Goal: Contribute content

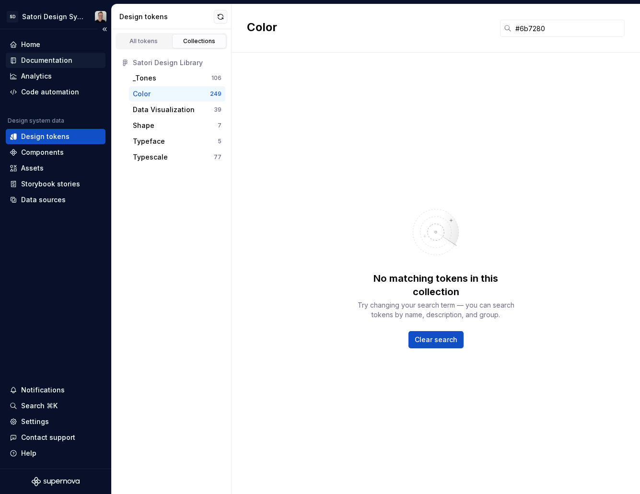
click at [54, 60] on div "Documentation" at bounding box center [46, 61] width 51 height 10
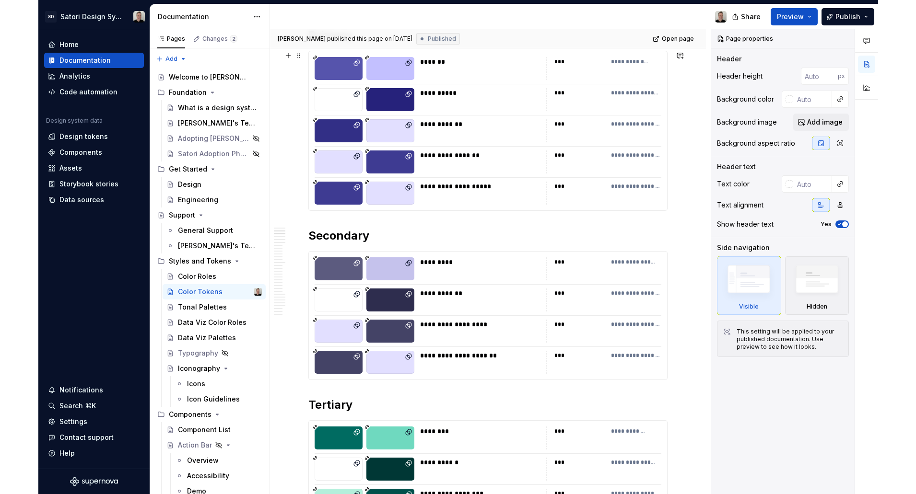
scroll to position [234, 0]
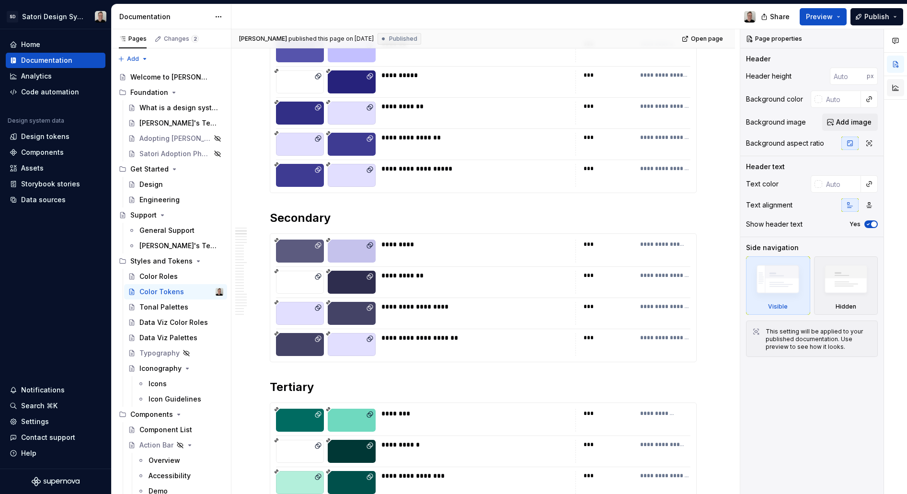
type textarea "*"
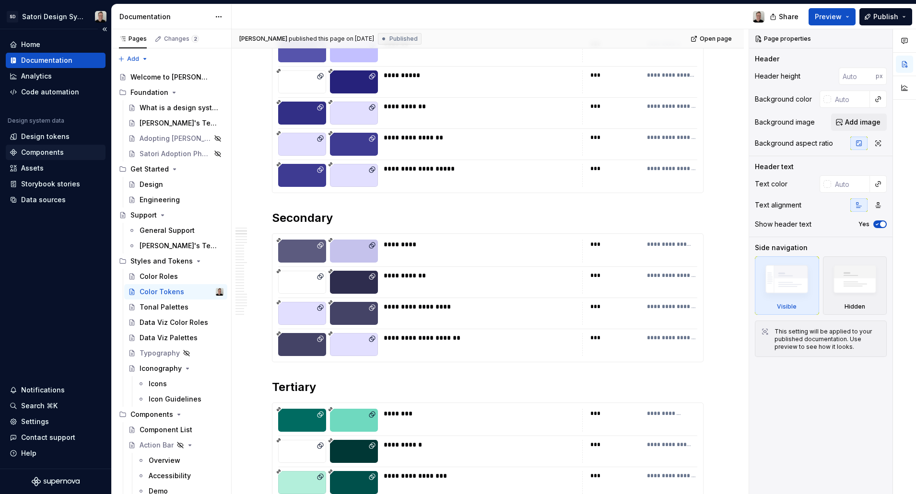
click at [33, 146] on div "Components" at bounding box center [56, 152] width 100 height 15
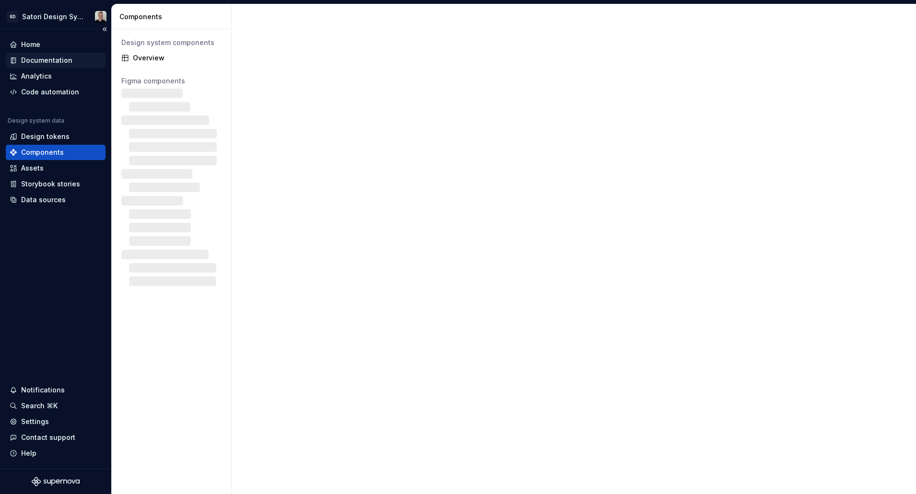
click at [28, 63] on div "Documentation" at bounding box center [46, 61] width 51 height 10
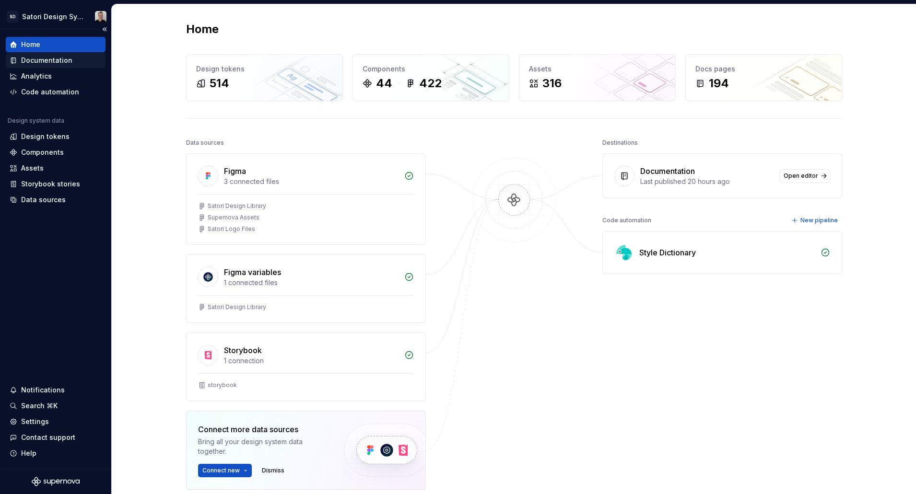
click at [41, 61] on div "Documentation" at bounding box center [46, 61] width 51 height 10
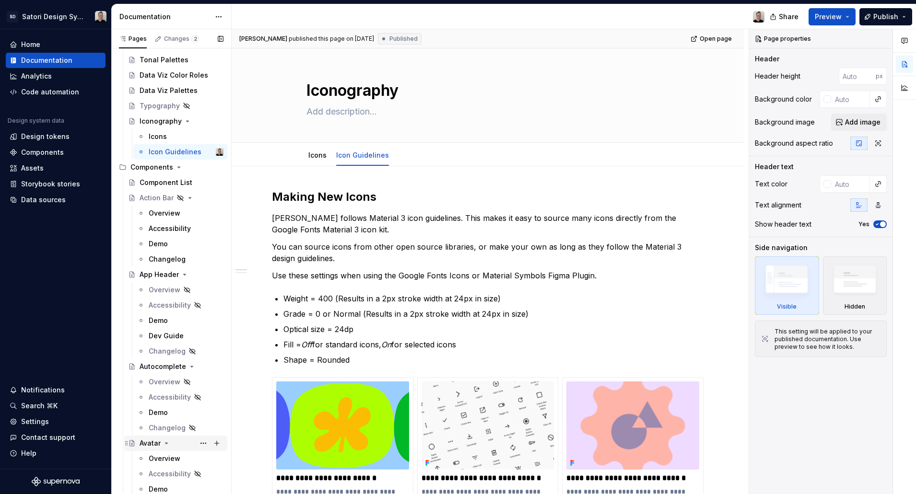
scroll to position [297, 0]
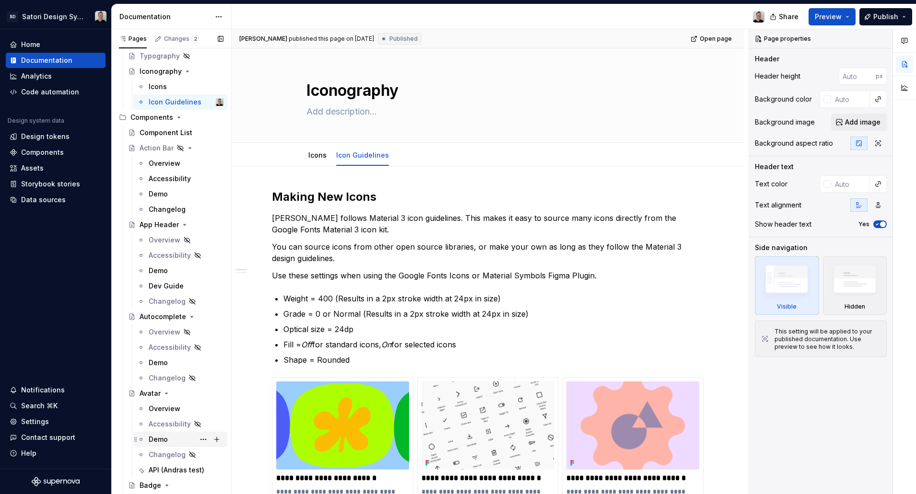
click at [162, 436] on div "Demo" at bounding box center [158, 440] width 19 height 10
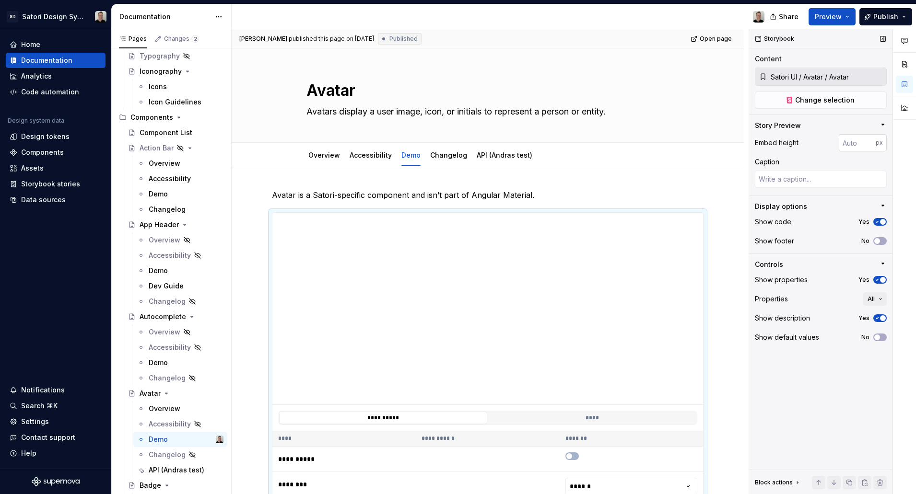
type textarea "*"
click at [859, 151] on input "number" at bounding box center [856, 142] width 37 height 17
type input "200"
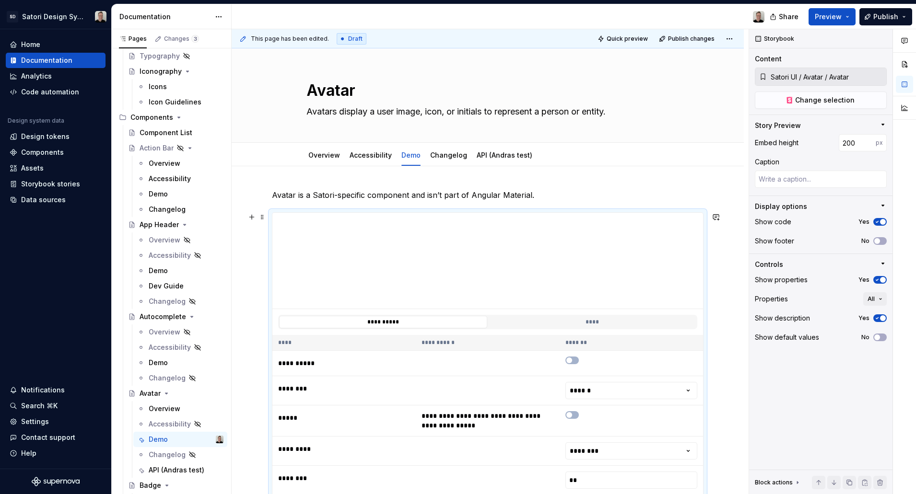
click at [703, 371] on div "**********" at bounding box center [487, 368] width 431 height 312
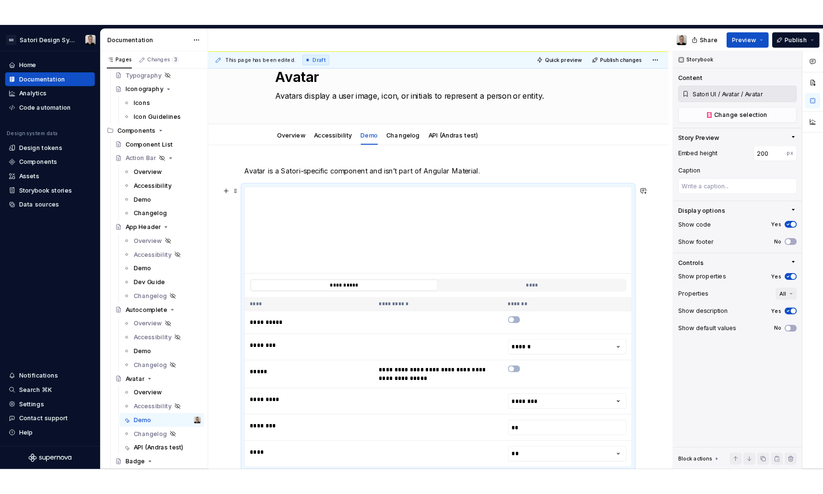
scroll to position [31, 0]
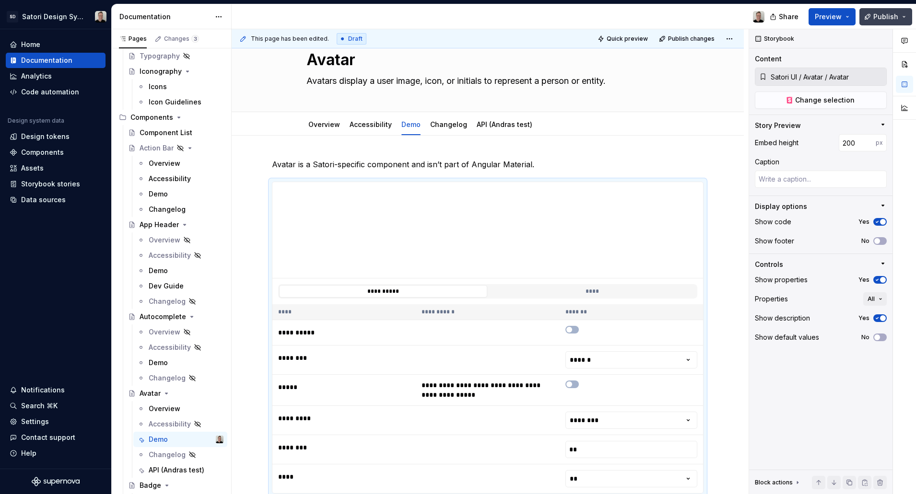
click at [879, 21] on button "Publish" at bounding box center [885, 16] width 53 height 17
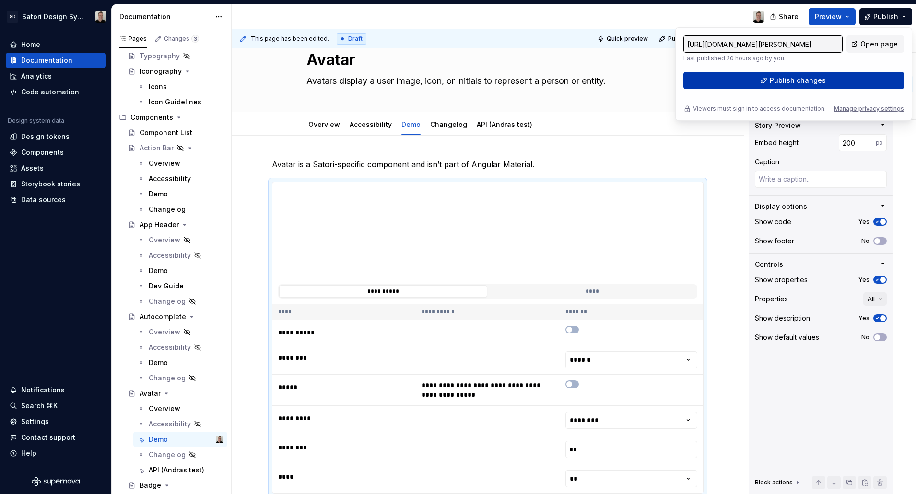
click at [797, 81] on span "Publish changes" at bounding box center [797, 81] width 56 height 10
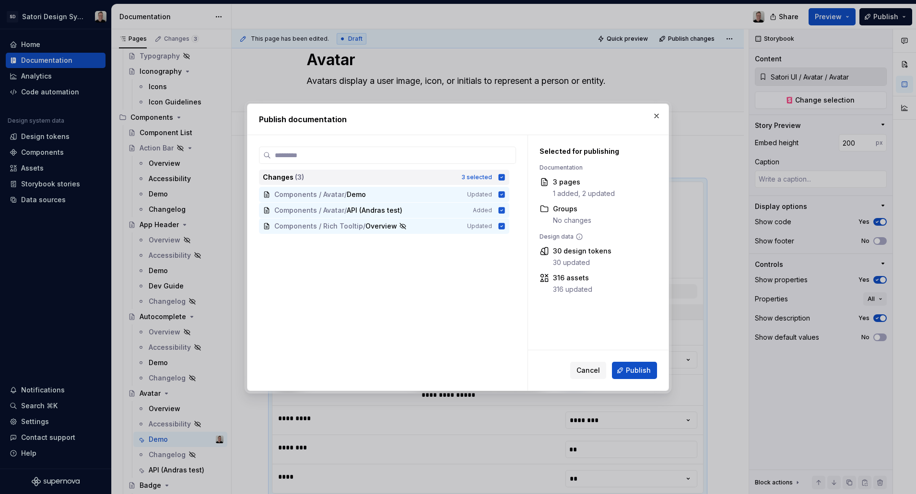
click at [499, 178] on icon at bounding box center [501, 177] width 6 height 6
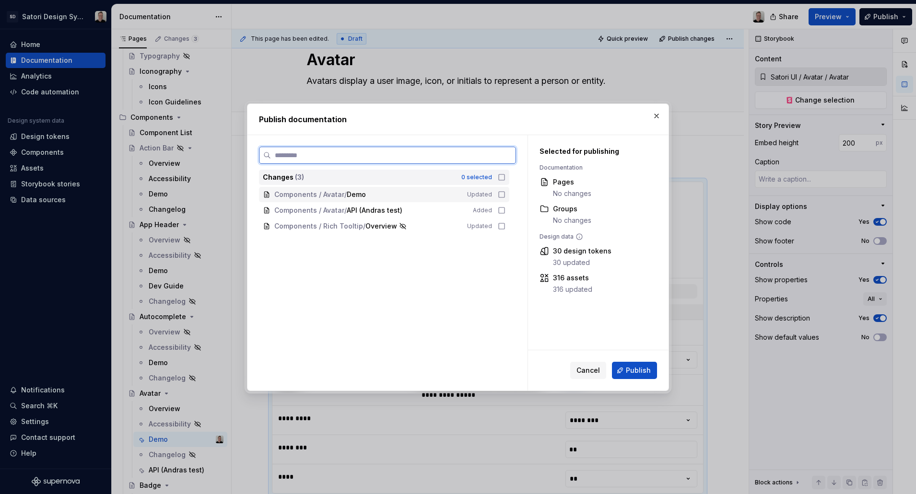
click at [502, 195] on icon at bounding box center [502, 195] width 8 height 8
click at [499, 230] on icon at bounding box center [502, 226] width 8 height 8
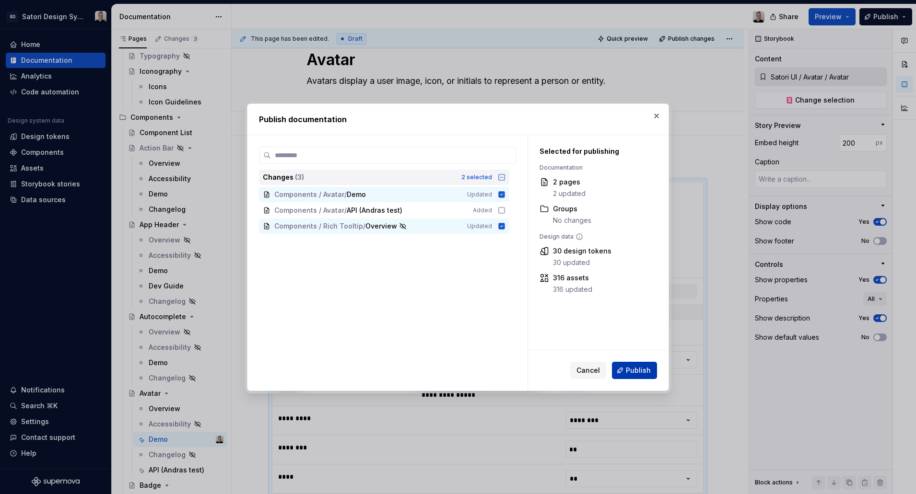
click at [624, 371] on button "Publish" at bounding box center [634, 370] width 45 height 17
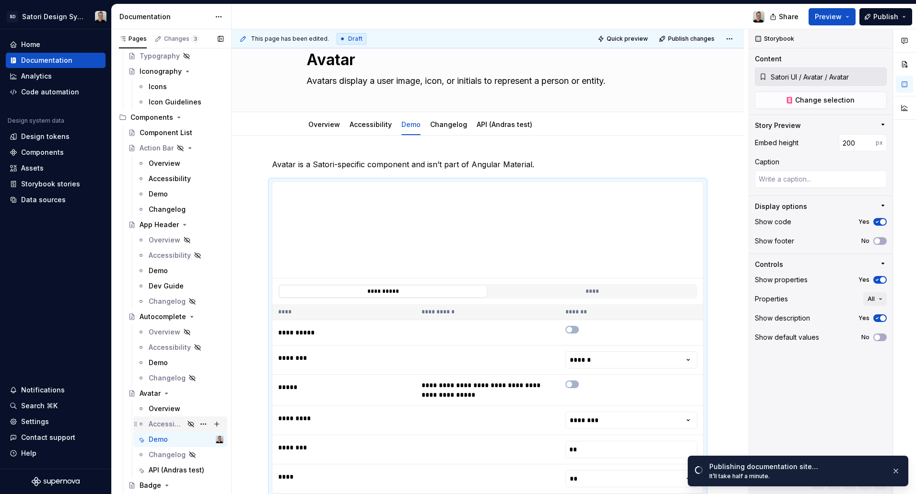
click at [158, 422] on div "Accessibility" at bounding box center [166, 424] width 35 height 10
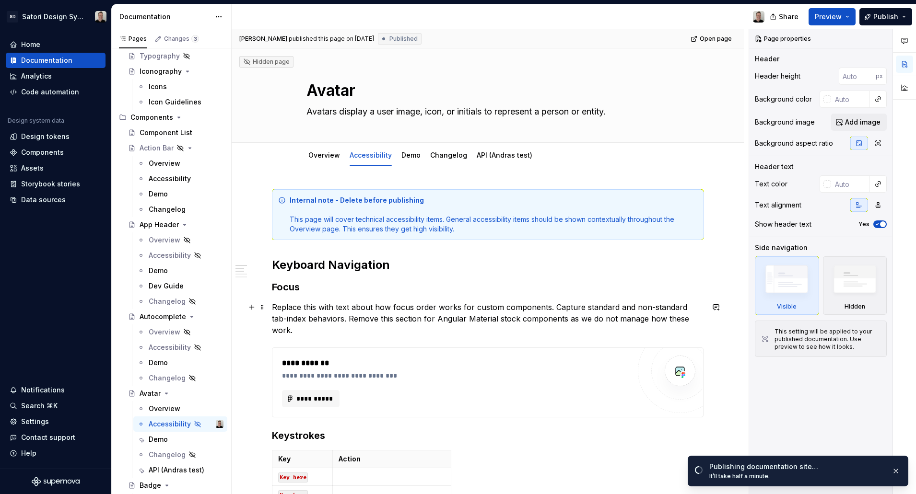
type textarea "*"
click at [667, 323] on p "Replace this with text about how focus order works for custom components. Captu…" at bounding box center [487, 318] width 431 height 35
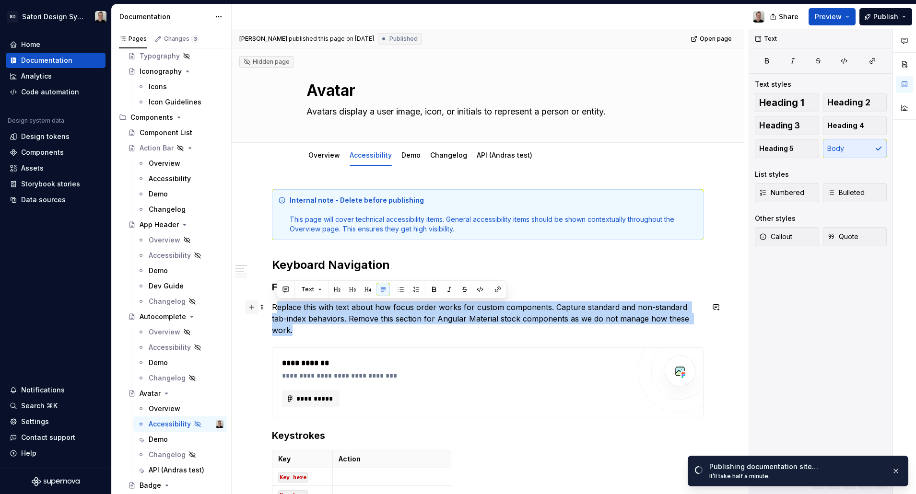
drag, startPoint x: 699, startPoint y: 317, endPoint x: 257, endPoint y: 302, distance: 442.2
click at [272, 302] on div "**********" at bounding box center [487, 490] width 431 height 602
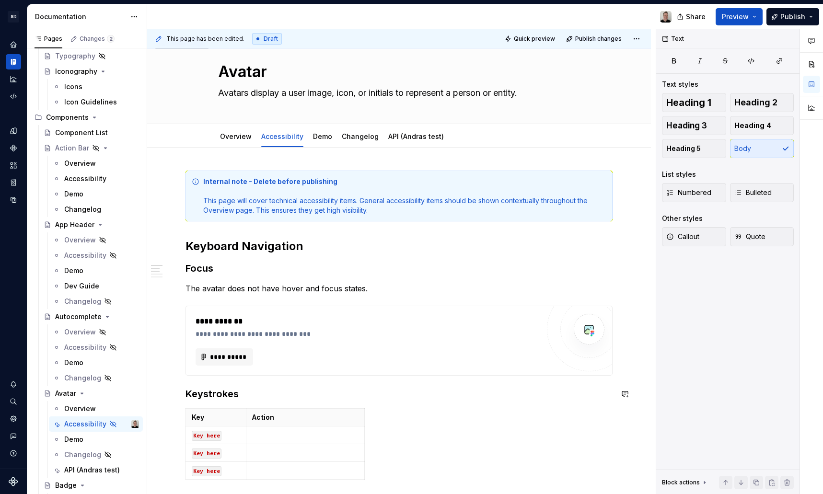
scroll to position [57, 0]
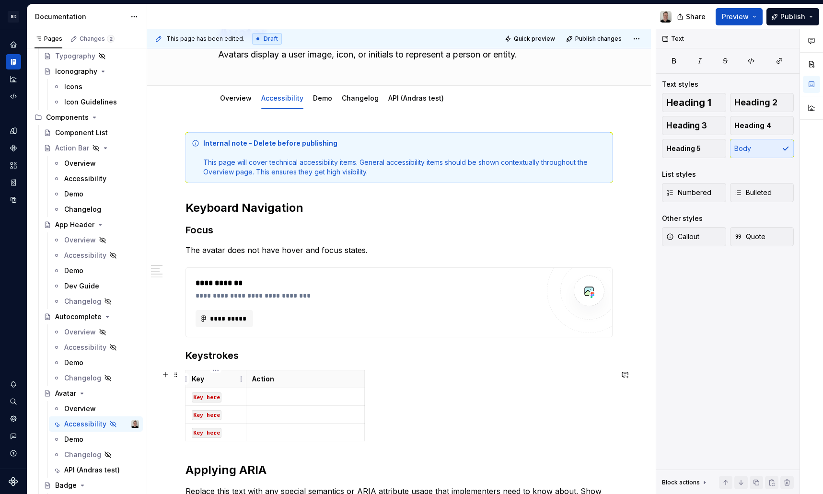
click at [220, 386] on th "Key" at bounding box center [216, 380] width 60 height 18
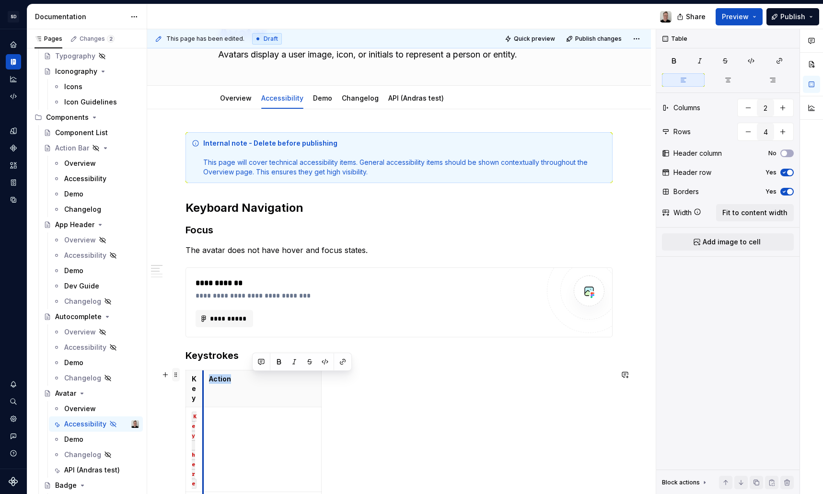
click at [174, 374] on span at bounding box center [176, 374] width 8 height 13
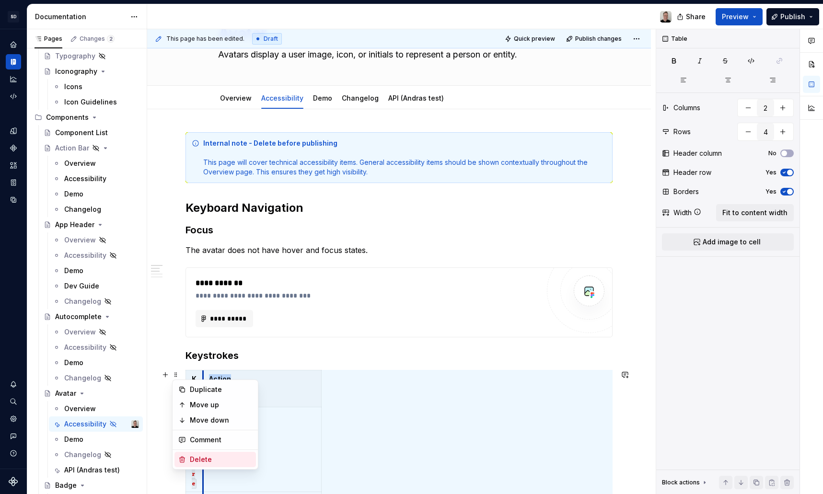
drag, startPoint x: 224, startPoint y: 457, endPoint x: 226, endPoint y: 451, distance: 7.0
click at [224, 457] on div "Delete" at bounding box center [221, 460] width 62 height 10
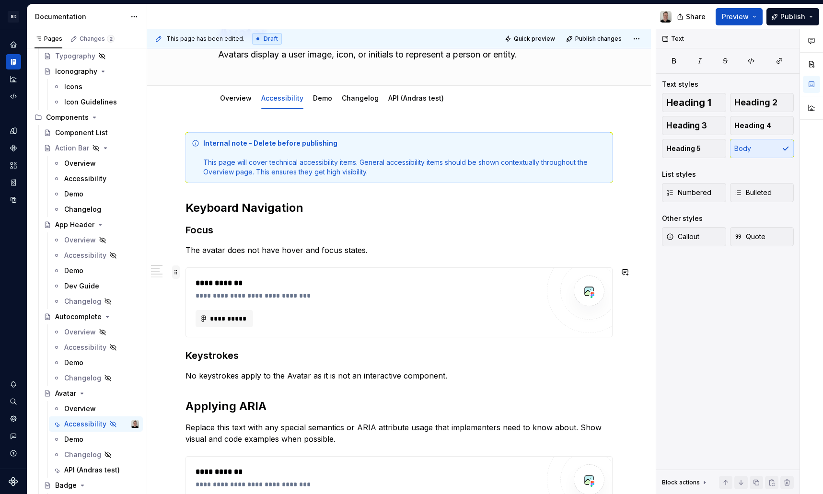
click at [175, 273] on span at bounding box center [176, 272] width 8 height 13
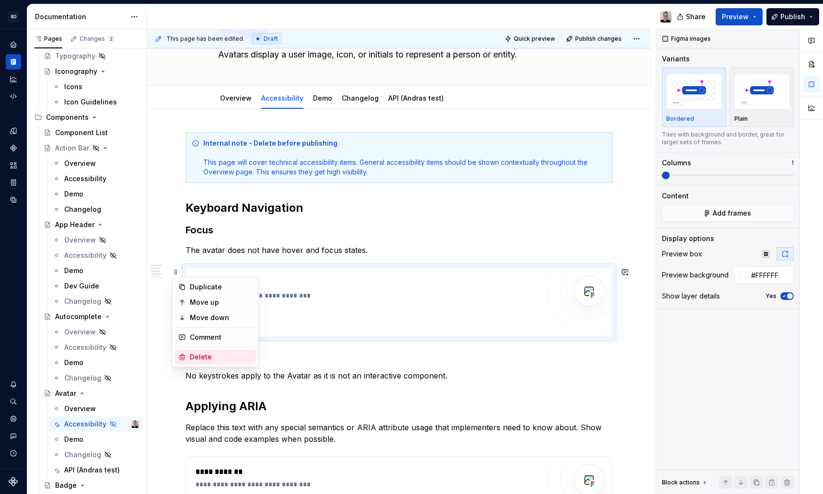
click at [222, 351] on div "Delete" at bounding box center [214, 356] width 81 height 15
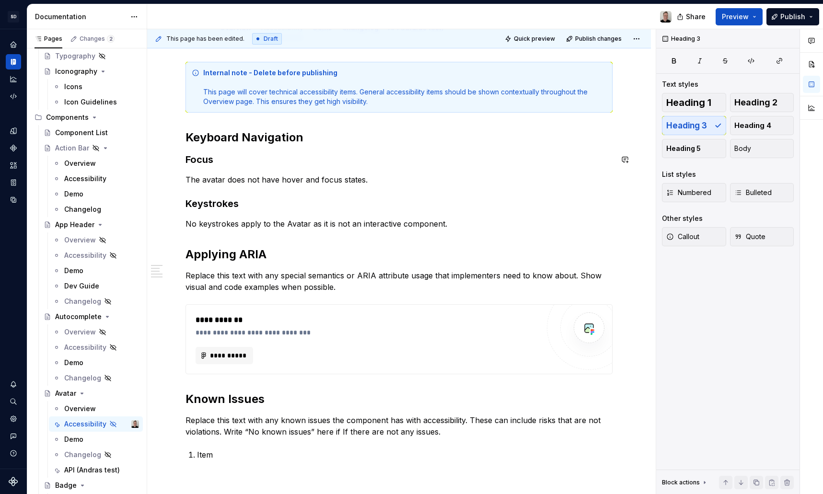
scroll to position [162, 0]
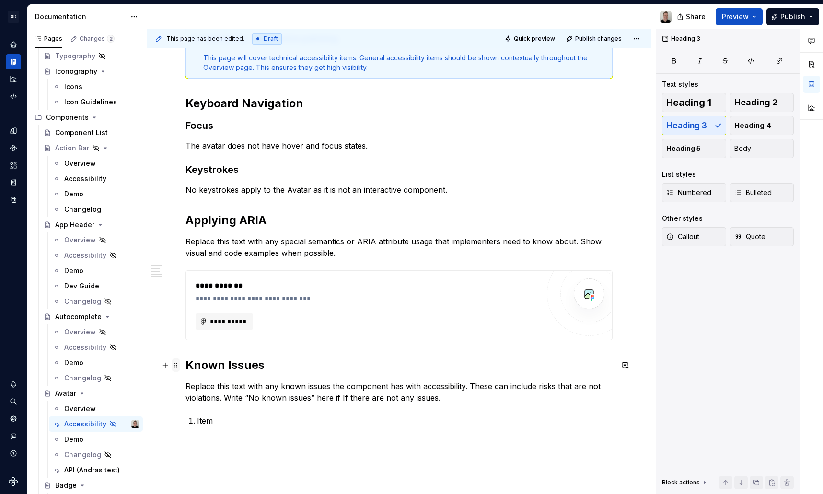
click at [173, 365] on span at bounding box center [176, 365] width 8 height 13
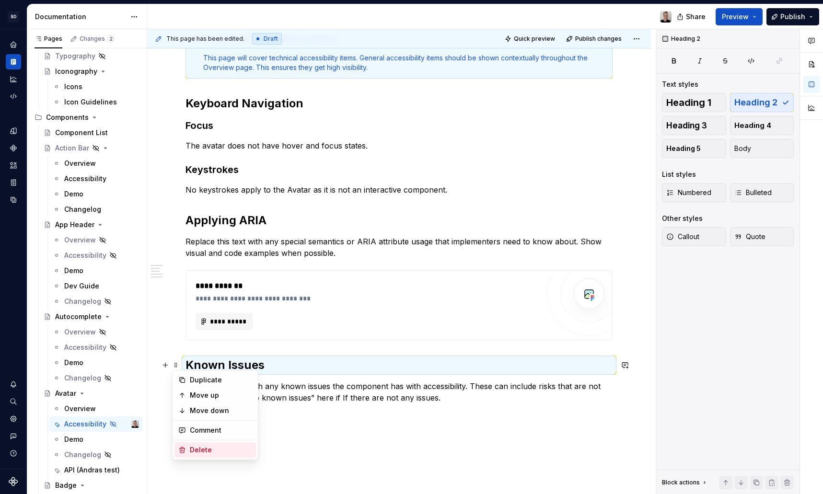
click at [201, 452] on div "Delete" at bounding box center [221, 450] width 62 height 10
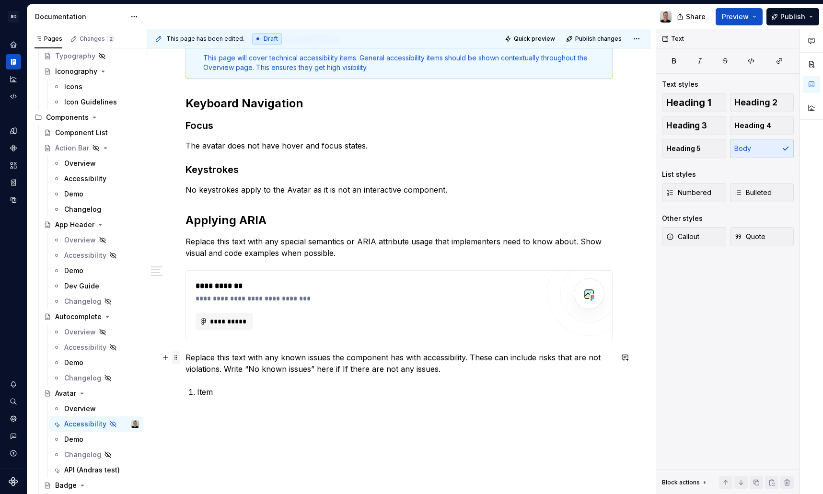
click at [177, 359] on span at bounding box center [176, 357] width 8 height 13
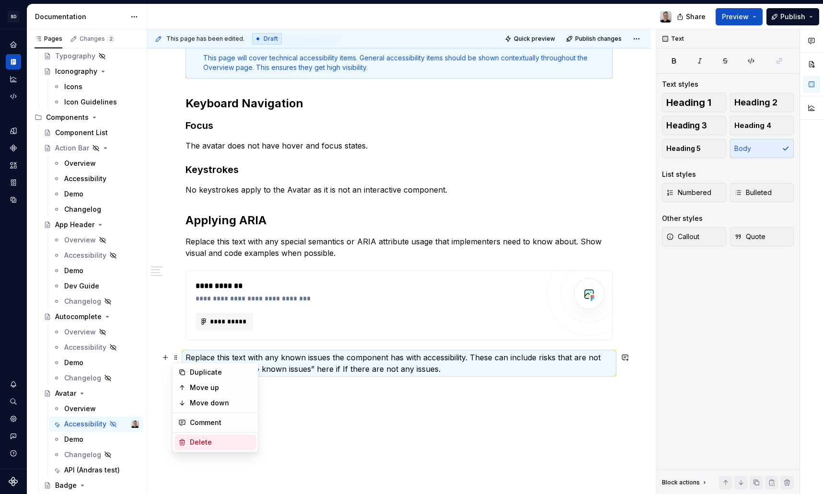
click at [194, 443] on div "Delete" at bounding box center [221, 443] width 62 height 10
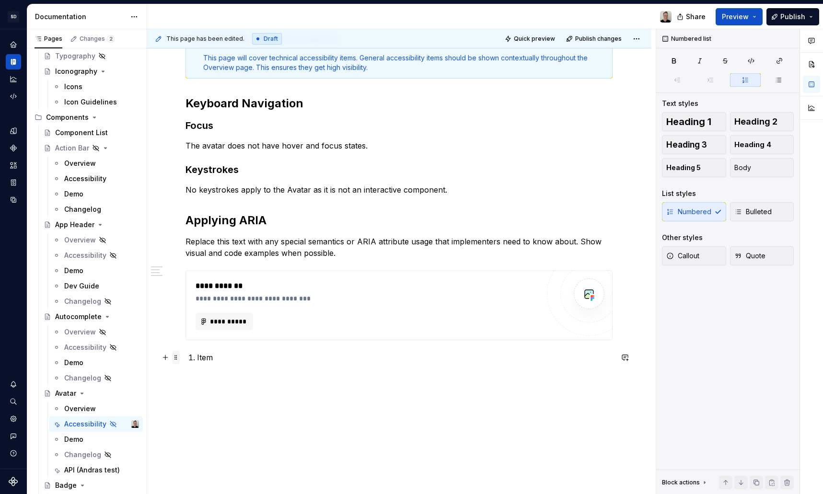
click at [174, 358] on span at bounding box center [176, 357] width 8 height 13
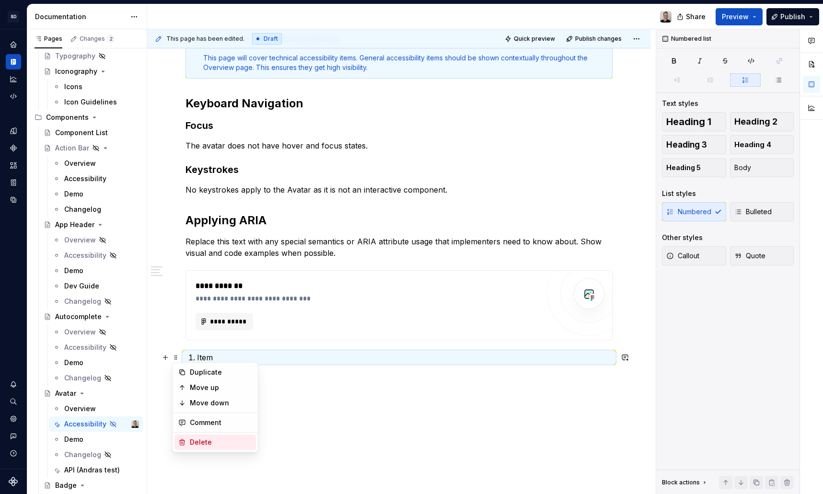
click at [196, 440] on div "Delete" at bounding box center [221, 443] width 62 height 10
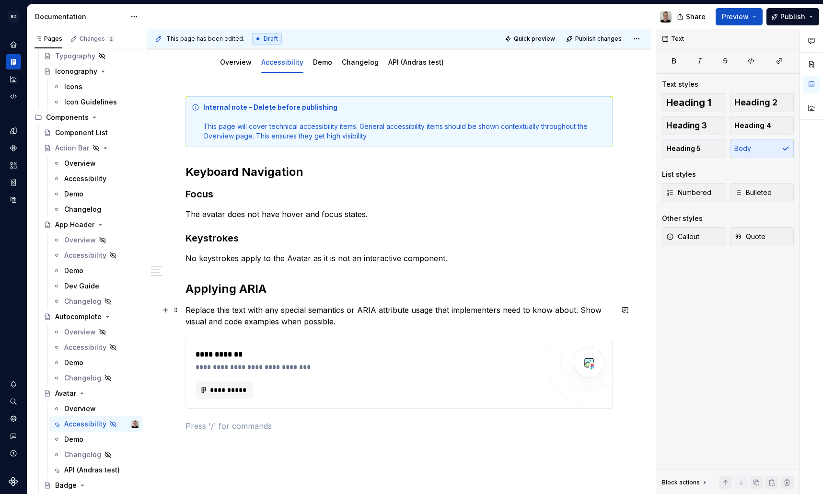
scroll to position [0, 0]
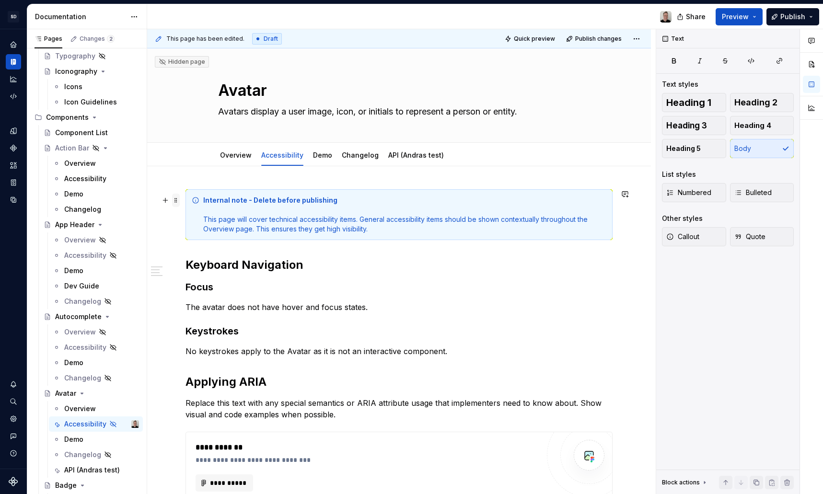
click at [175, 201] on span at bounding box center [176, 200] width 8 height 13
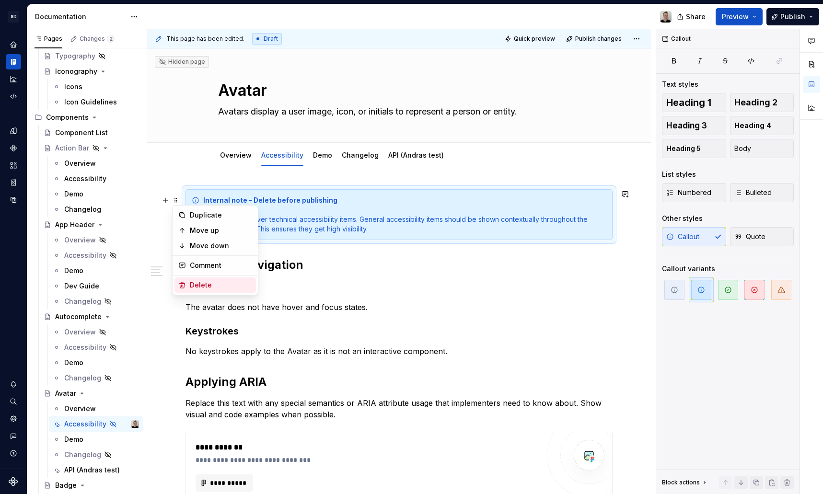
click at [213, 284] on div "Delete" at bounding box center [221, 285] width 62 height 10
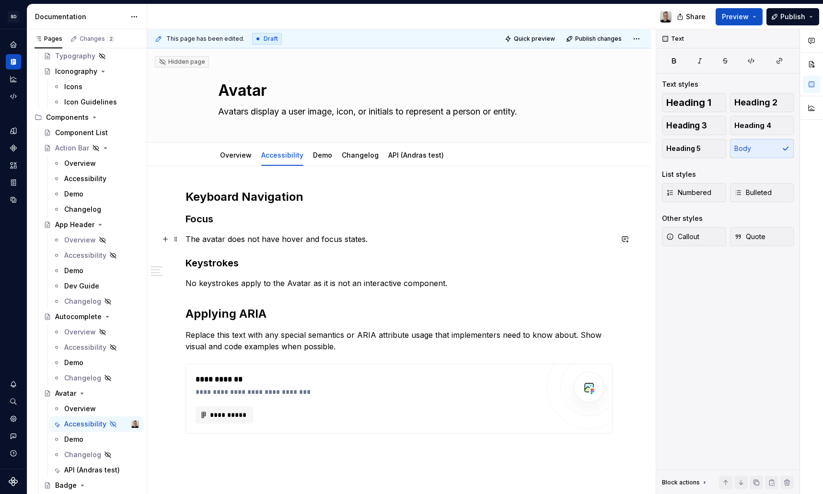
click at [260, 237] on p "The avatar does not have hover and focus states." at bounding box center [398, 239] width 427 height 12
click at [429, 238] on p "The avatar does not currently have hover and focus states." at bounding box center [398, 239] width 427 height 12
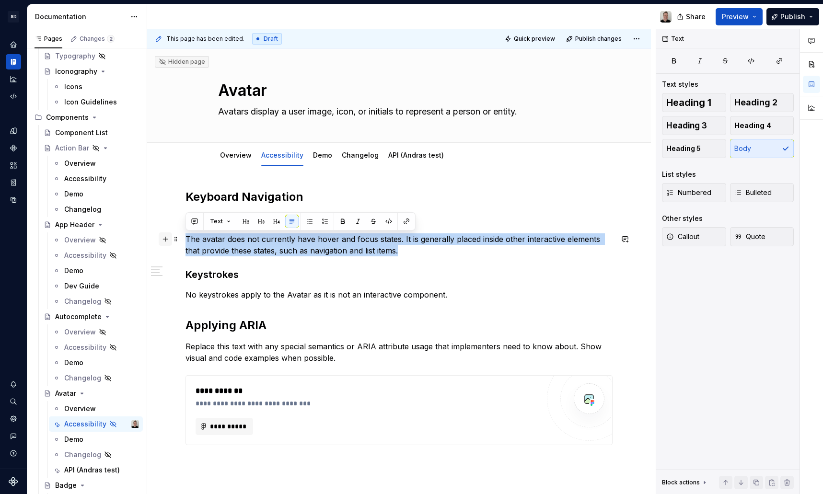
drag, startPoint x: 403, startPoint y: 248, endPoint x: 162, endPoint y: 242, distance: 241.7
click at [185, 243] on div "**********" at bounding box center [398, 334] width 427 height 290
copy p "The avatar does not currently have hover and focus states. It is generally plac…"
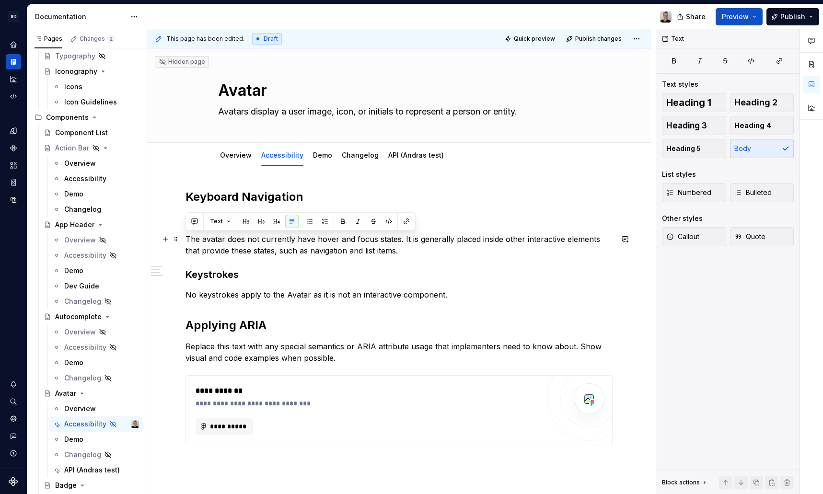
click at [403, 250] on p "The avatar does not currently have hover and focus states. It is generally plac…" at bounding box center [398, 244] width 427 height 23
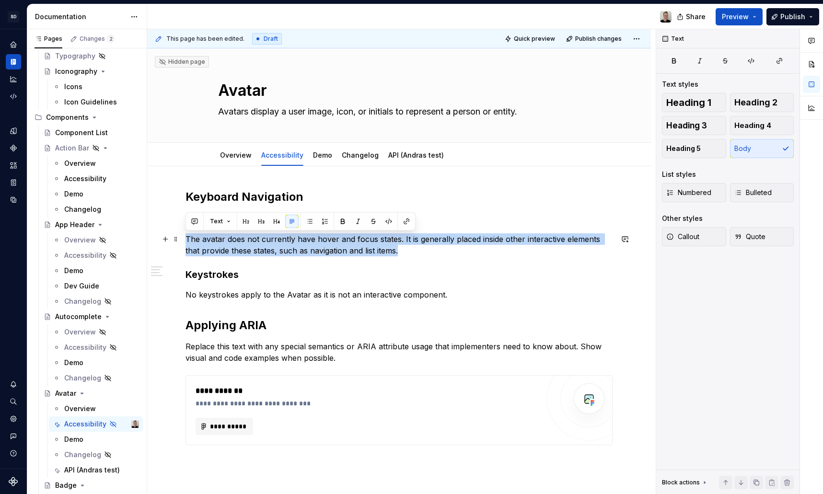
drag, startPoint x: 409, startPoint y: 251, endPoint x: 185, endPoint y: 241, distance: 224.1
click at [185, 241] on p "The avatar does not currently have hover and focus states. It is generally plac…" at bounding box center [398, 244] width 427 height 23
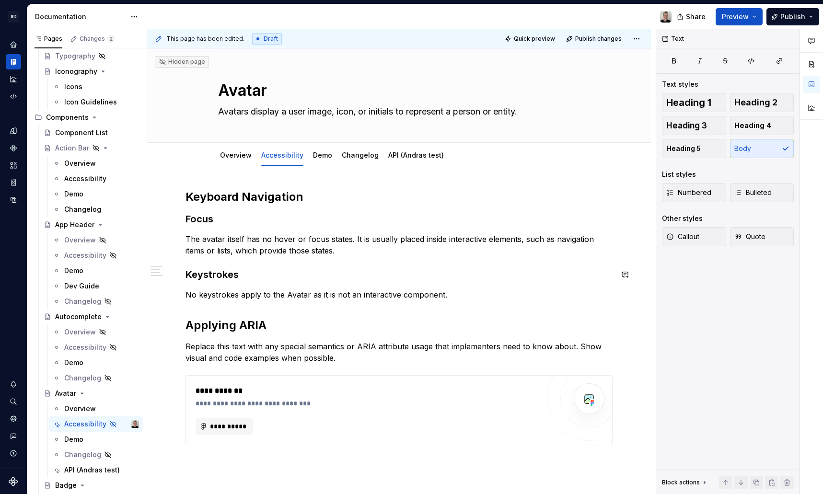
click at [355, 247] on p "The avatar itself has no hover or focus states. It is usually placed inside int…" at bounding box center [398, 244] width 427 height 23
click at [301, 241] on p "The avatar itself has no hover or focus states. It is usually placed inside int…" at bounding box center [398, 244] width 427 height 23
click at [378, 254] on p "The avatar itself has no hover or focus states. It is usually placed inside int…" at bounding box center [398, 244] width 427 height 23
click at [540, 296] on p "No keystrokes apply to the Avatar as it is not an interactive component." at bounding box center [398, 295] width 427 height 12
click at [402, 261] on div "**********" at bounding box center [398, 328] width 427 height 279
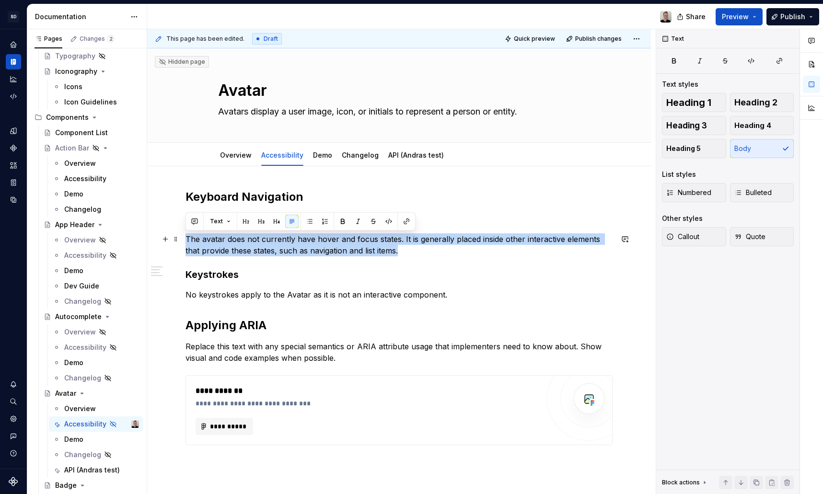
drag, startPoint x: 405, startPoint y: 249, endPoint x: 185, endPoint y: 243, distance: 219.6
click at [185, 243] on p "The avatar does not currently have hover and focus states. It is generally plac…" at bounding box center [398, 244] width 427 height 23
copy p "The avatar does not currently have hover and focus states. It is generally plac…"
click at [474, 296] on p "No keystrokes apply to the Avatar as it is not an interactive component." at bounding box center [398, 295] width 427 height 12
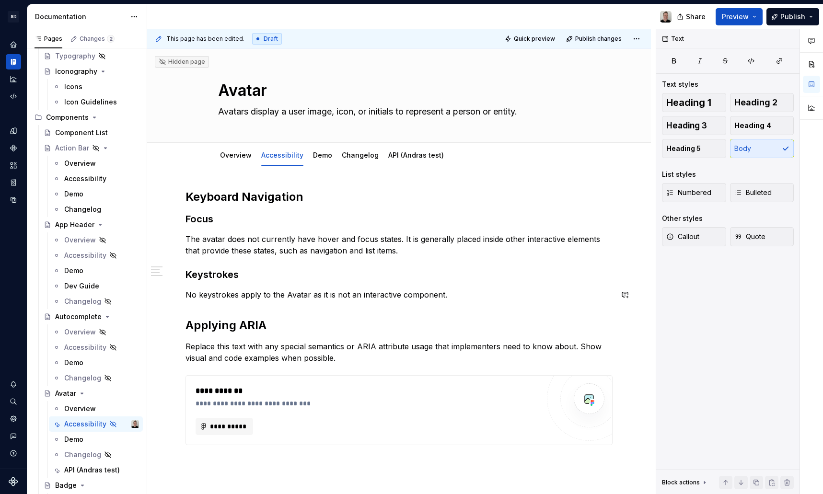
click at [475, 288] on div "**********" at bounding box center [398, 328] width 427 height 279
click at [476, 286] on div "**********" at bounding box center [398, 328] width 427 height 279
click at [318, 356] on p "Replace this text with any special semantics or ARIA attribute usage that imple…" at bounding box center [398, 352] width 427 height 23
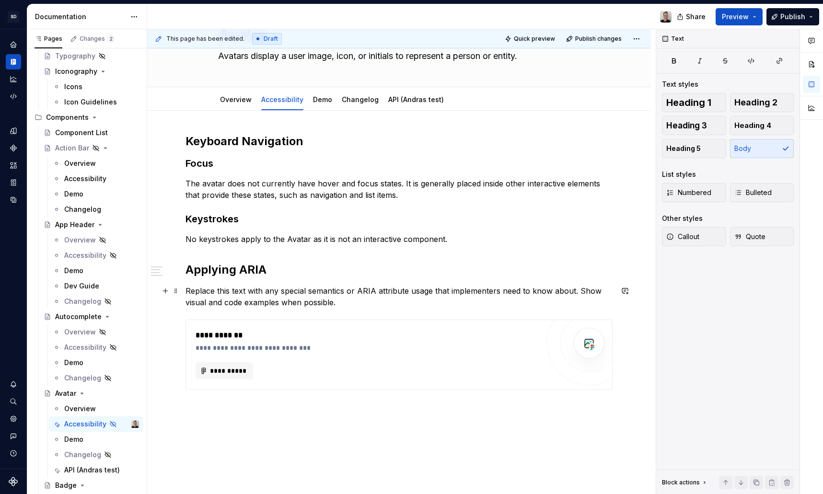
click at [215, 287] on p "Replace this text with any special semantics or ARIA attribute usage that imple…" at bounding box center [398, 296] width 427 height 23
click at [174, 325] on span at bounding box center [176, 324] width 8 height 13
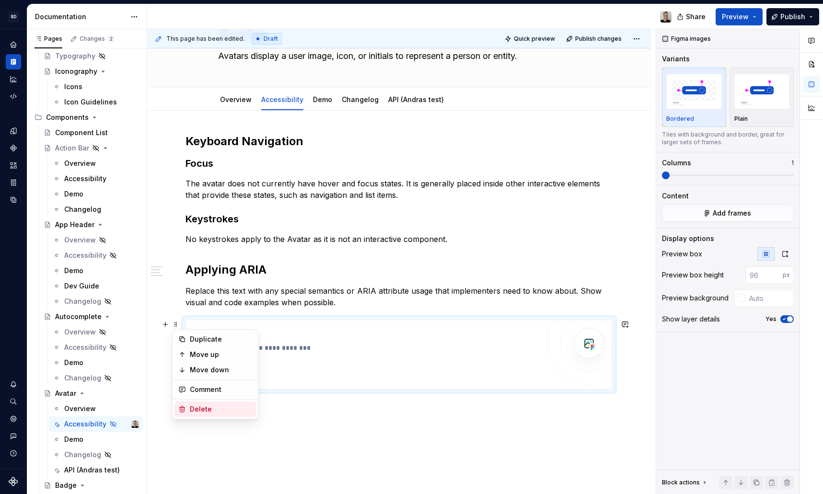
click at [210, 408] on div "Delete" at bounding box center [221, 410] width 62 height 10
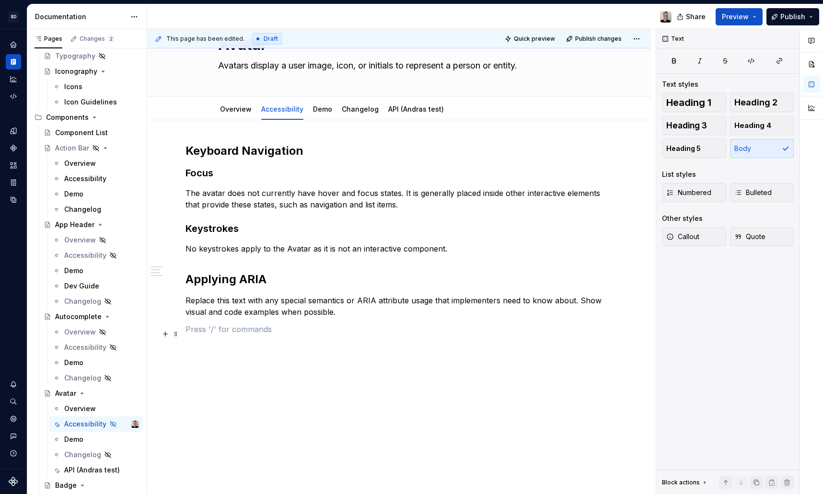
scroll to position [46, 0]
click at [284, 305] on p "Replace this text with any special semantics or ARIA attribute usage that imple…" at bounding box center [398, 306] width 427 height 23
click at [343, 315] on p "Replace this text with any special semantics or ARIA attribute usage that imple…" at bounding box center [398, 306] width 427 height 23
click at [260, 339] on div "Keyboard Navigation Focus The avatar does not currently have hover and focus st…" at bounding box center [398, 244] width 427 height 203
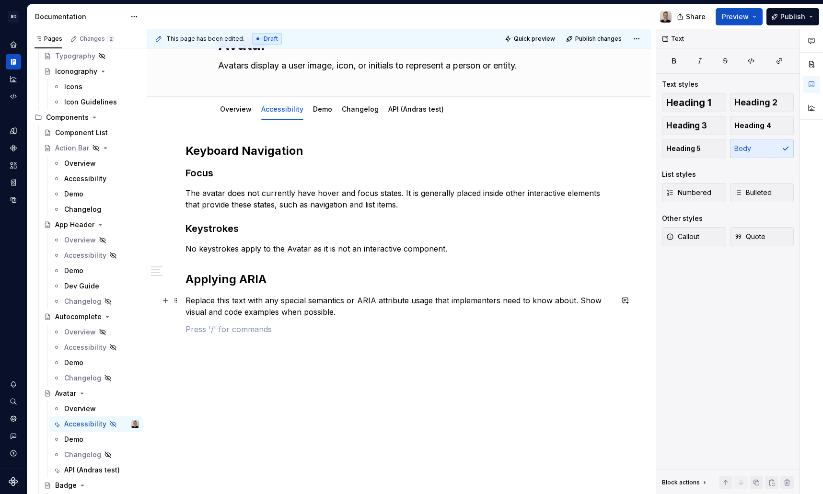
click at [327, 312] on p "Replace this text with any special semantics or ARIA attribute usage that imple…" at bounding box center [398, 306] width 427 height 23
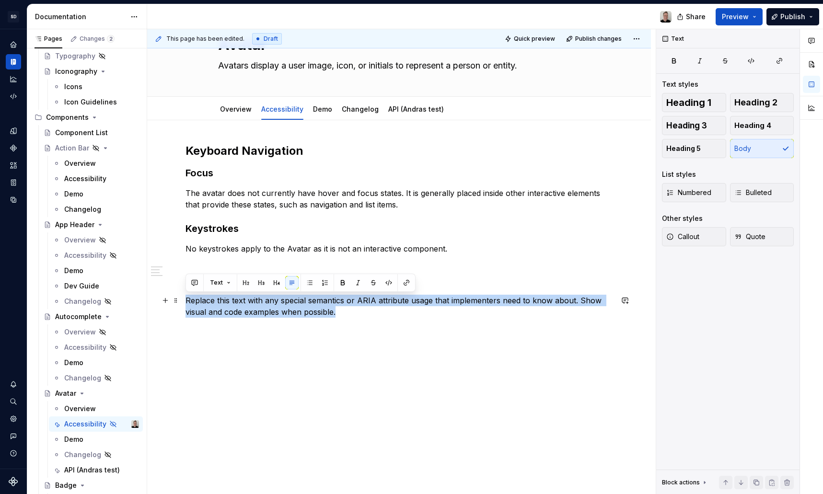
drag, startPoint x: 339, startPoint y: 313, endPoint x: 186, endPoint y: 302, distance: 152.8
click at [186, 302] on p "Replace this text with any special semantics or ARIA attribute usage that imple…" at bounding box center [398, 306] width 427 height 23
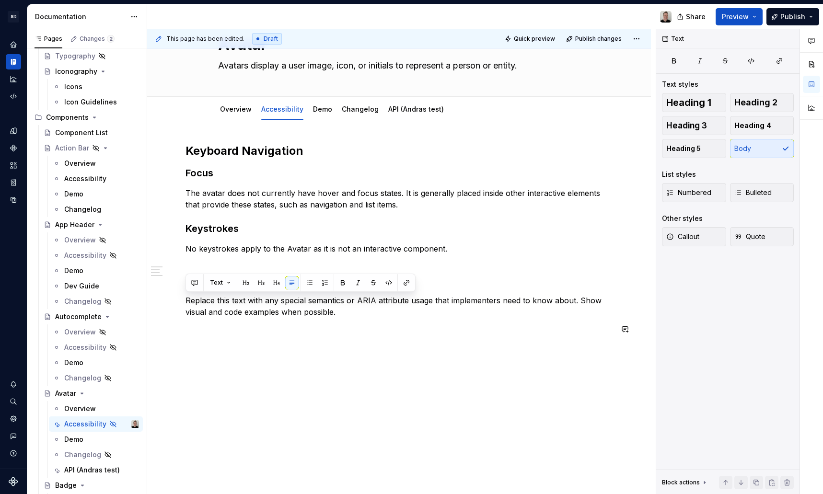
scroll to position [35, 0]
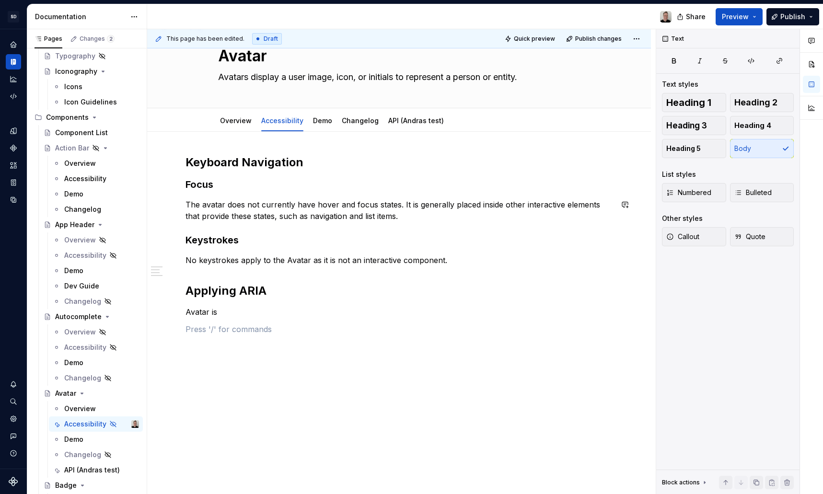
click at [216, 318] on div "Keyboard Navigation Focus The avatar does not currently have hover and focus st…" at bounding box center [398, 245] width 427 height 180
drag, startPoint x: 224, startPoint y: 313, endPoint x: 161, endPoint y: 307, distance: 64.0
click at [185, 307] on div "Keyboard Navigation Focus The avatar does not currently have hover and focus st…" at bounding box center [398, 251] width 427 height 192
drag, startPoint x: 376, startPoint y: 314, endPoint x: 541, endPoint y: 324, distance: 165.6
click at [541, 324] on div "Keyboard Navigation Focus The avatar does not currently have hover and focus st…" at bounding box center [398, 245] width 427 height 180
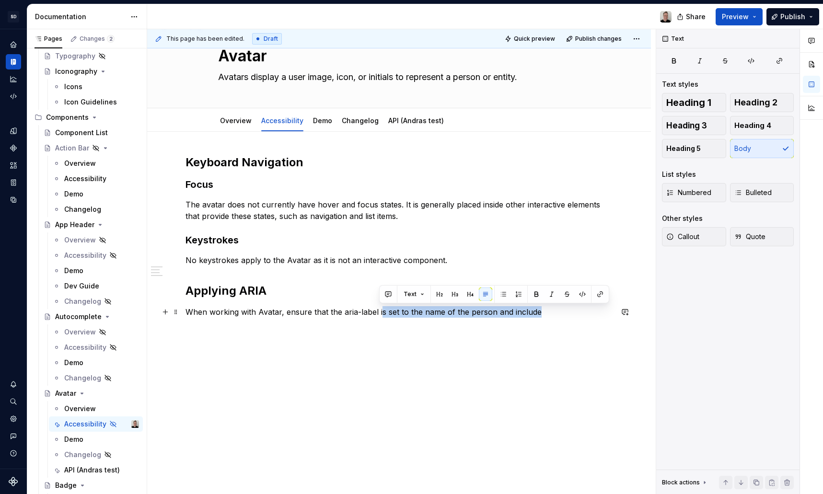
drag, startPoint x: 540, startPoint y: 312, endPoint x: 378, endPoint y: 309, distance: 161.6
click at [378, 309] on p "When working with Avatar, ensure that the aria-label is set to the name of the …" at bounding box center [398, 312] width 427 height 12
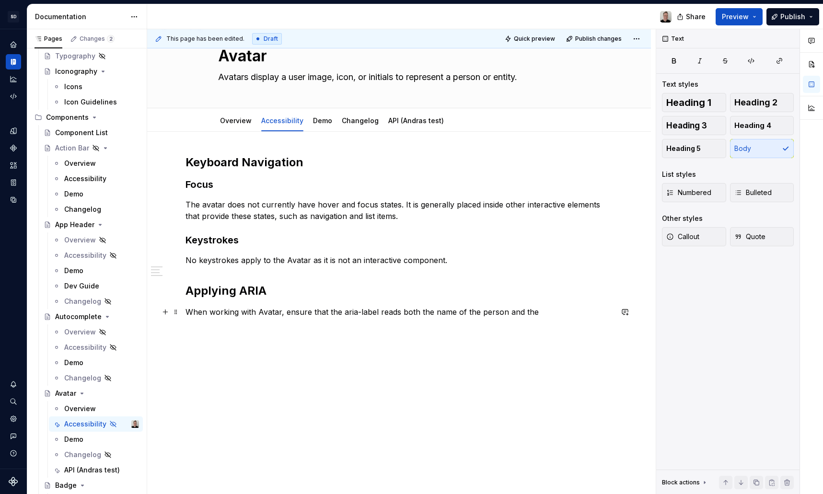
click at [382, 312] on p "When working with Avatar, ensure that the aria-label reads both the name of the…" at bounding box center [398, 312] width 427 height 12
click at [414, 313] on p "When working with Avatar, ensure that the aria-label contains both the name of …" at bounding box center [398, 312] width 427 height 12
click at [531, 310] on p "When working with Avatar, ensure that the aria-label contains the name of the p…" at bounding box center [398, 312] width 427 height 12
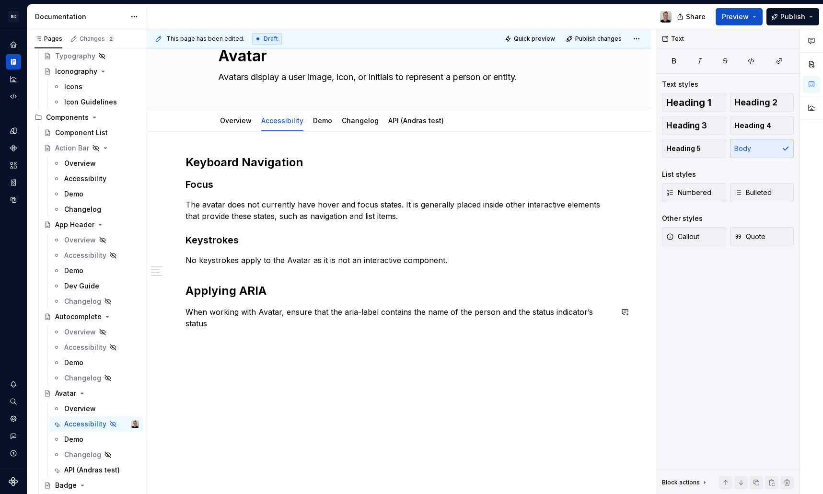
scroll to position [46, 0]
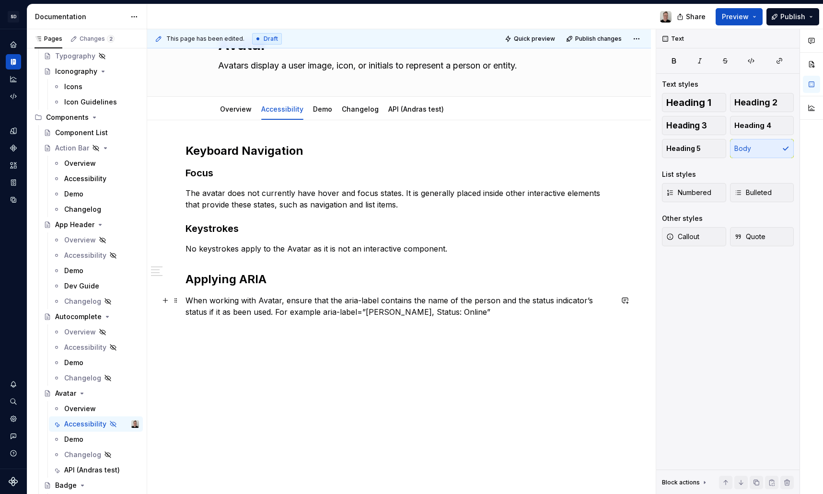
click at [482, 312] on p "When working with Avatar, ensure that the aria-label contains the name of the p…" at bounding box center [398, 306] width 427 height 23
drag, startPoint x: 462, startPoint y: 313, endPoint x: 293, endPoint y: 311, distance: 168.7
click at [293, 311] on p "When working with Avatar, ensure that the aria-label contains the name of the p…" at bounding box center [398, 306] width 427 height 23
click at [224, 300] on p "When working with Avatar, ensure that the aria-label contains the name of the p…" at bounding box center [398, 306] width 427 height 23
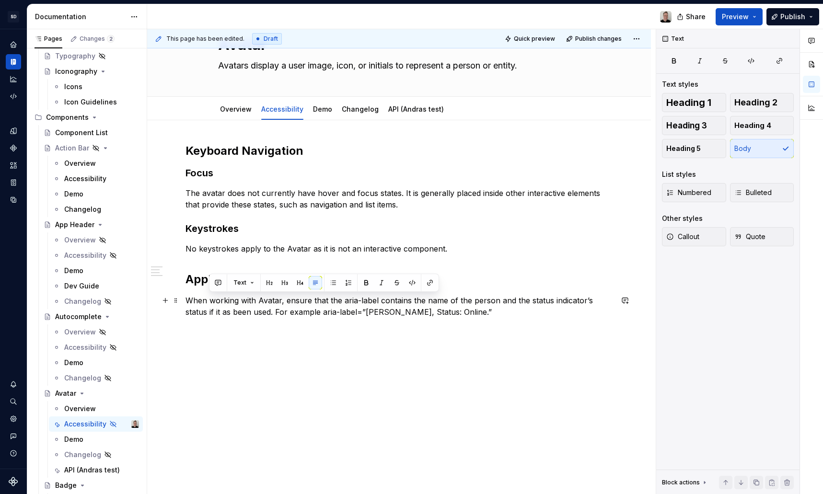
click at [251, 301] on p "When working with Avatar, ensure that the aria-label contains the name of the p…" at bounding box center [398, 306] width 427 height 23
drag, startPoint x: 255, startPoint y: 301, endPoint x: 210, endPoint y: 301, distance: 44.1
click at [210, 301] on p "When working with Avatar, ensure that the aria-label contains the name of the p…" at bounding box center [398, 306] width 427 height 23
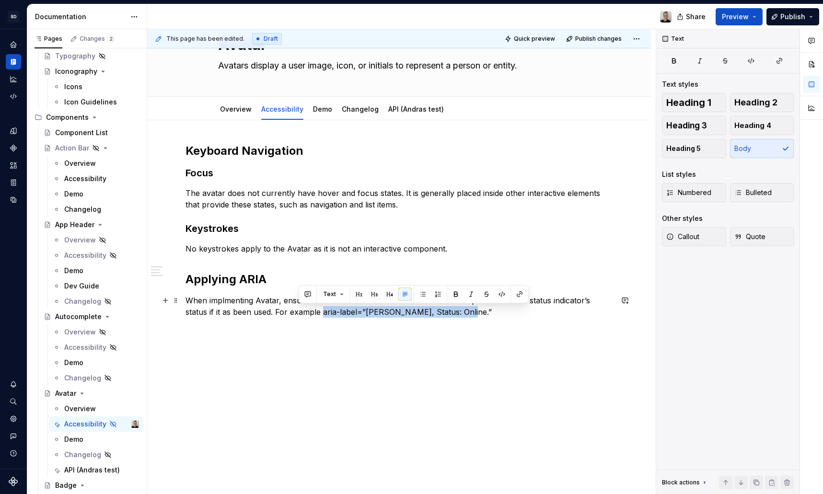
drag, startPoint x: 438, startPoint y: 313, endPoint x: 299, endPoint y: 312, distance: 139.5
click at [299, 312] on p "When implmenting Avatar, ensure that the aria-label contains the name of the pe…" at bounding box center [398, 306] width 427 height 23
click at [426, 331] on p at bounding box center [398, 330] width 427 height 12
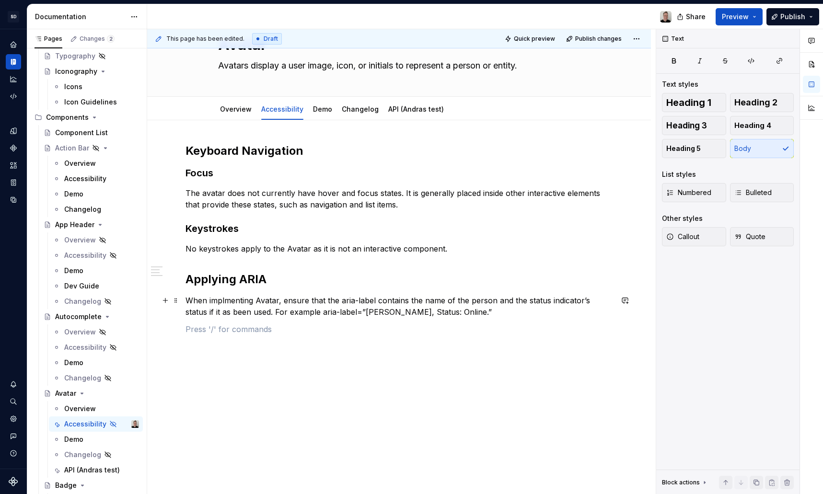
click at [436, 314] on p "When implmenting Avatar, ensure that the aria-label contains the name of the pe…" at bounding box center [398, 306] width 427 height 23
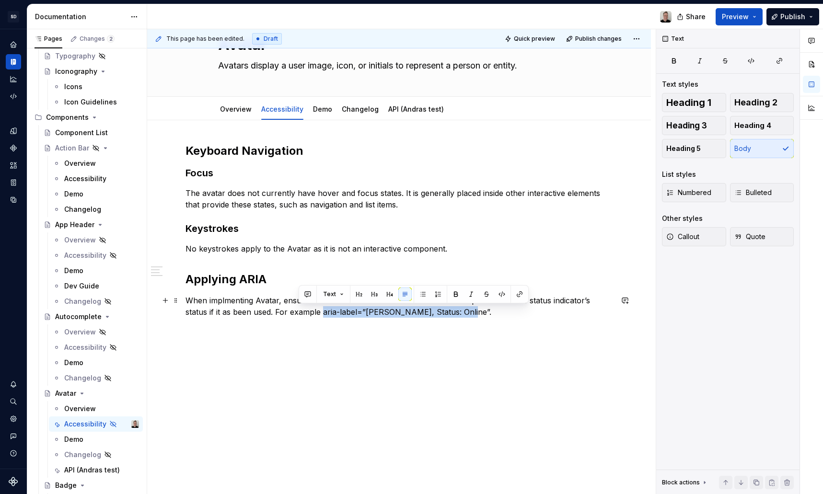
drag, startPoint x: 437, startPoint y: 313, endPoint x: 299, endPoint y: 313, distance: 138.0
click at [299, 313] on p "When implmenting Avatar, ensure that the aria-label contains the name of the pe…" at bounding box center [398, 306] width 427 height 23
click at [504, 296] on button "button" at bounding box center [501, 294] width 13 height 13
click at [479, 320] on div "Keyboard Navigation Focus The avatar does not currently have hover and focus st…" at bounding box center [398, 239] width 427 height 192
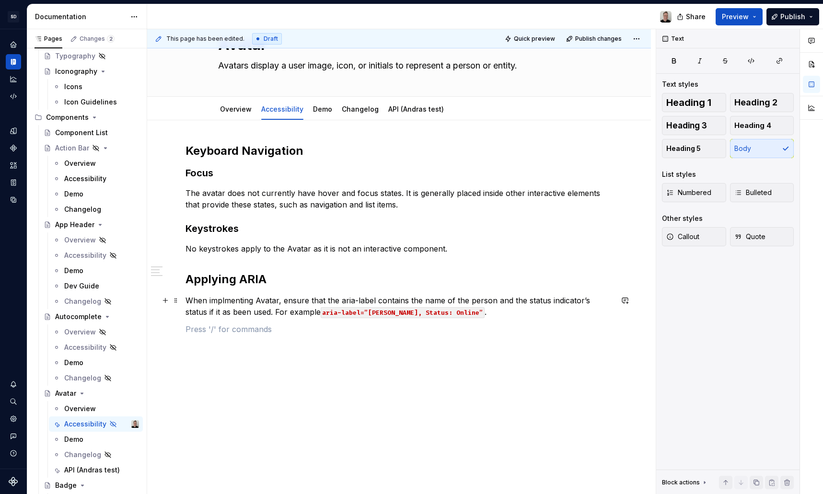
click at [214, 300] on p "When implmenting Avatar, ensure that the aria-label contains the name of the pe…" at bounding box center [398, 306] width 427 height 23
click at [457, 317] on code "aria-label=”[PERSON_NAME], Status: Online”" at bounding box center [403, 312] width 164 height 11
click at [523, 318] on div "Keyboard Navigation Focus The avatar does not currently have hover and focus st…" at bounding box center [398, 239] width 427 height 192
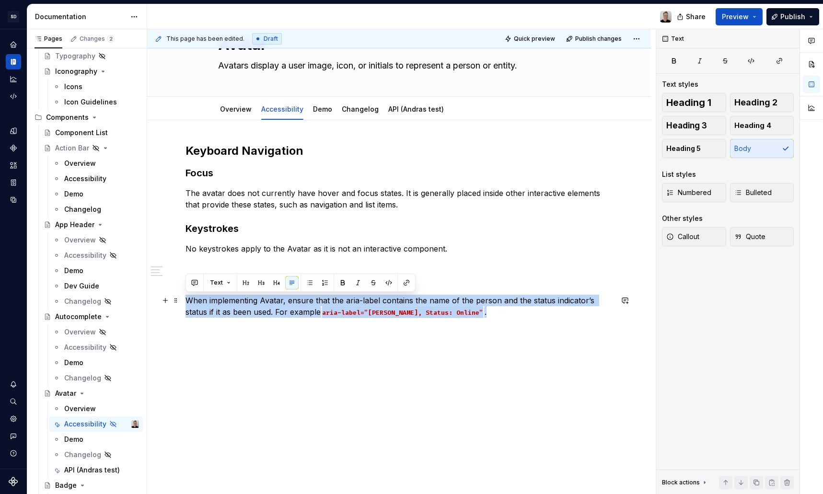
drag, startPoint x: 406, startPoint y: 303, endPoint x: 155, endPoint y: 302, distance: 250.2
click at [155, 302] on div "Keyboard Navigation Focus The avatar does not currently have hover and focus st…" at bounding box center [399, 307] width 504 height 374
copy p "When implementing Avatar, ensure that the aria-label contains the name of the p…"
click at [496, 317] on p "When implementing Avatar, ensure that the aria-label contains the name of the p…" at bounding box center [398, 306] width 427 height 23
drag, startPoint x: 492, startPoint y: 313, endPoint x: 181, endPoint y: 303, distance: 311.2
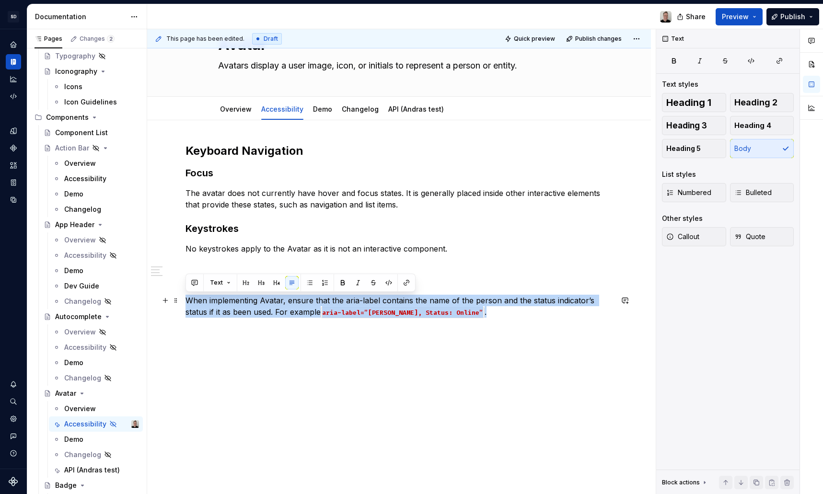
click at [181, 303] on div "Keyboard Navigation Focus The avatar does not currently have hover and focus st…" at bounding box center [399, 307] width 504 height 374
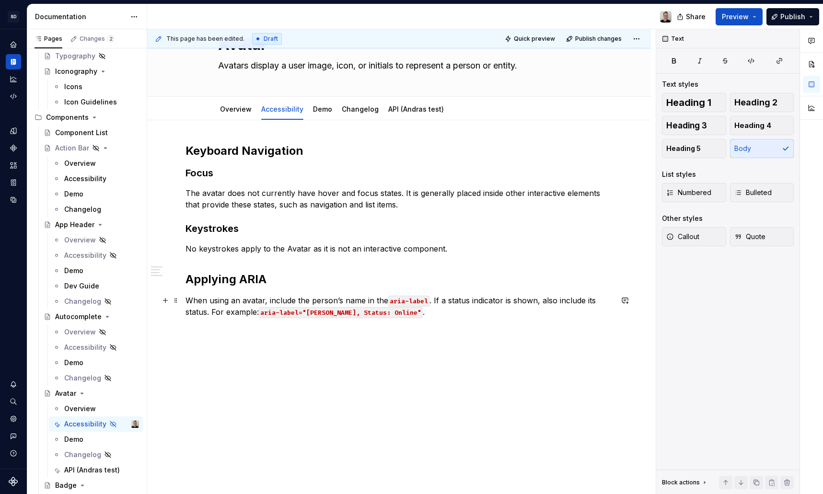
click at [465, 309] on p "When using an avatar, include the person’s name in the aria-label . If a status…" at bounding box center [398, 306] width 427 height 23
click at [440, 320] on div "Keyboard Navigation Focus The avatar does not currently have hover and focus st…" at bounding box center [398, 239] width 427 height 192
click at [453, 326] on p at bounding box center [398, 330] width 427 height 12
click at [228, 335] on div "Keyboard Navigation Focus The avatar does not currently have hover and focus st…" at bounding box center [398, 244] width 427 height 203
click at [225, 325] on p at bounding box center [398, 330] width 427 height 12
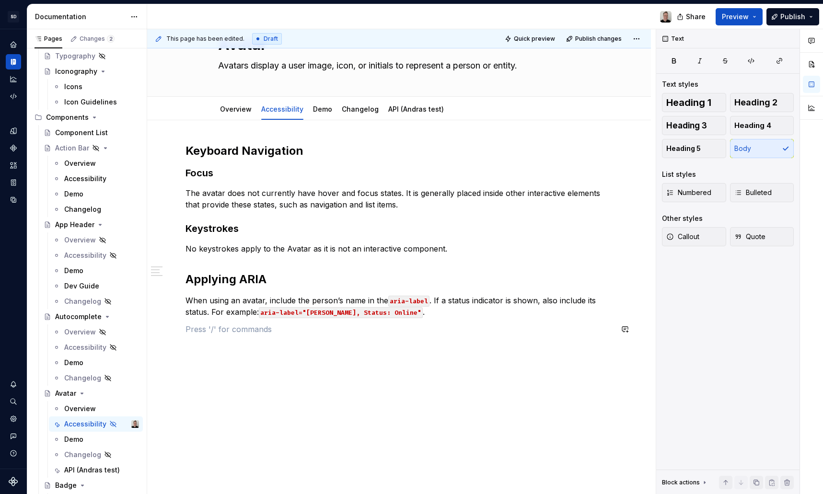
scroll to position [29, 0]
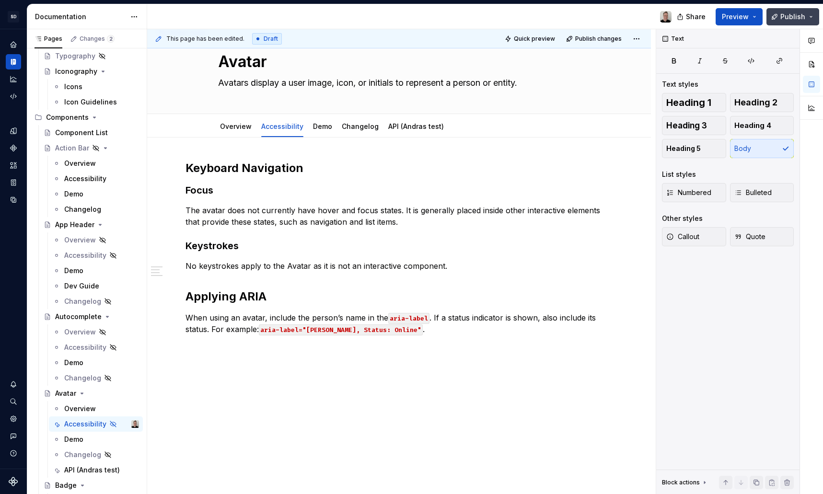
click at [788, 21] on span "Publish" at bounding box center [792, 17] width 25 height 10
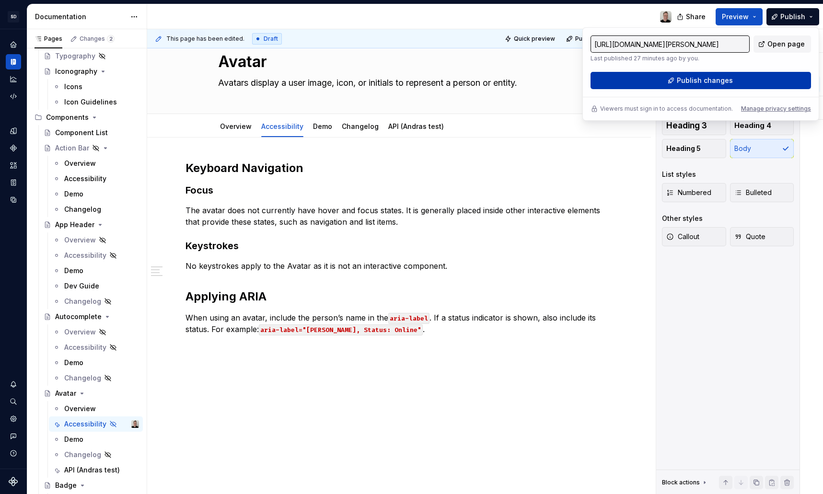
click at [679, 82] on span "Publish changes" at bounding box center [705, 81] width 56 height 10
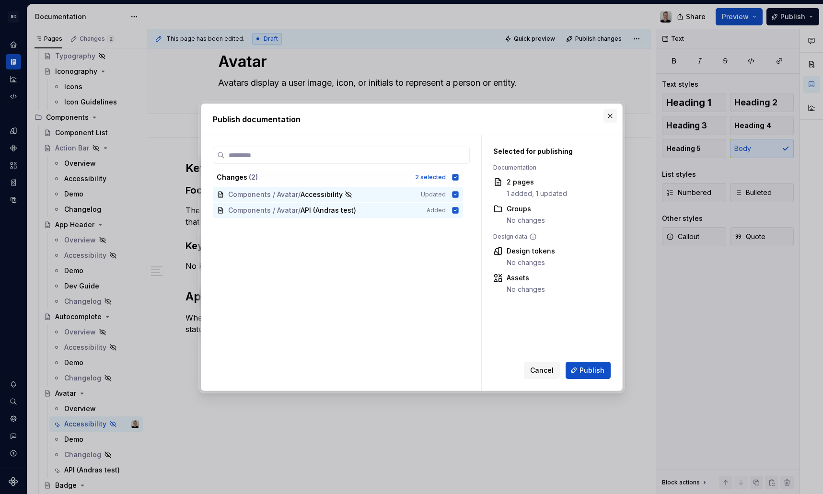
click at [612, 116] on button "button" at bounding box center [609, 115] width 13 height 13
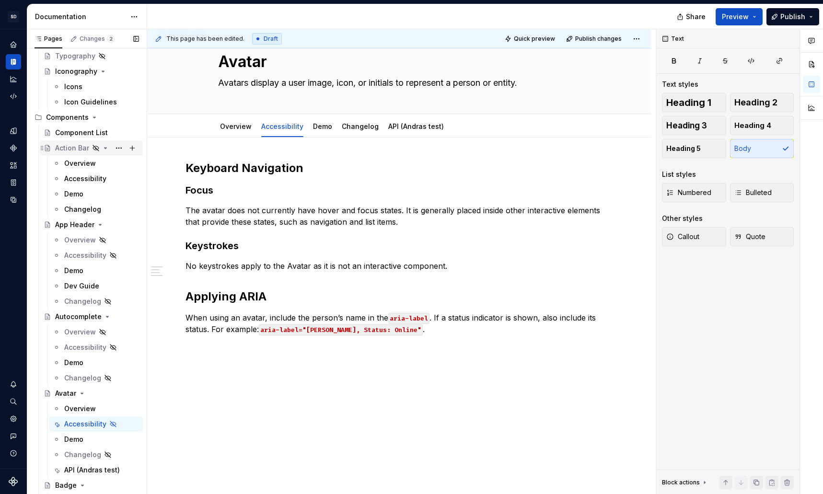
type textarea "*"
